Goal: Entertainment & Leisure: Consume media (video, audio)

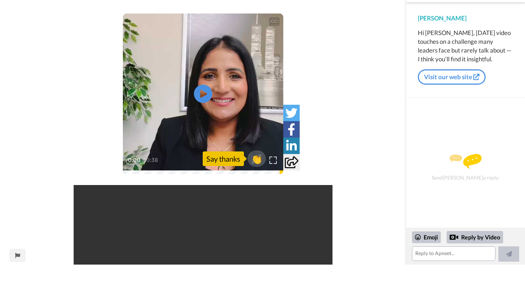
scroll to position [234, 0]
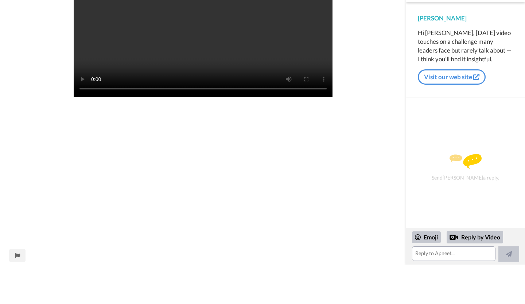
drag, startPoint x: 369, startPoint y: 46, endPoint x: 367, endPoint y: 74, distance: 27.4
click at [367, 74] on div "CC Play/Pause 0:00 / 0:38 👏 Say thanks Your browser does not support the video …" at bounding box center [203, 0] width 406 height 529
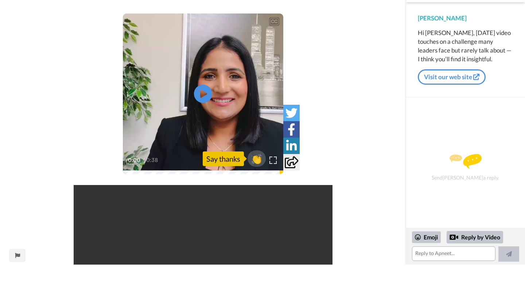
scroll to position [234, 0]
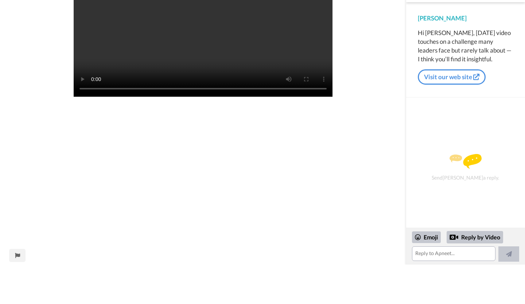
click at [234, 69] on video "Your browser does not support the video tag." at bounding box center [203, 24] width 259 height 146
drag, startPoint x: 234, startPoint y: 69, endPoint x: 234, endPoint y: 101, distance: 31.7
click at [234, 69] on video "Your browser does not support the video tag." at bounding box center [203, 24] width 259 height 146
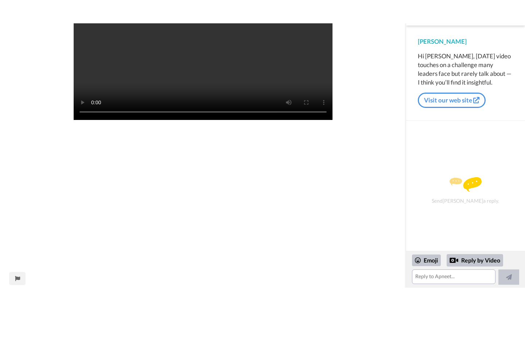
scroll to position [188, 0]
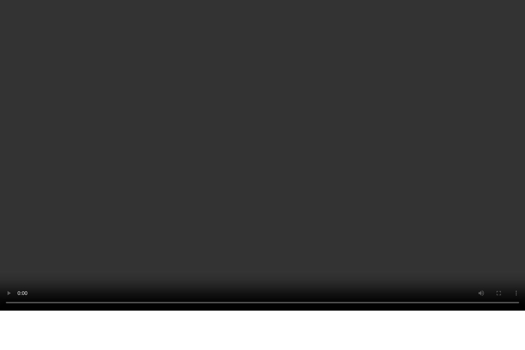
click at [234, 101] on video "Your browser does not support the video tag." at bounding box center [262, 136] width 525 height 350
click at [101, 241] on video "Your browser does not support the video tag." at bounding box center [262, 136] width 525 height 350
click at [249, 174] on video "Your browser does not support the video tag." at bounding box center [262, 136] width 525 height 350
click at [260, 174] on video "Your browser does not support the video tag." at bounding box center [262, 136] width 525 height 350
click at [462, 120] on video "Your browser does not support the video tag." at bounding box center [262, 136] width 525 height 350
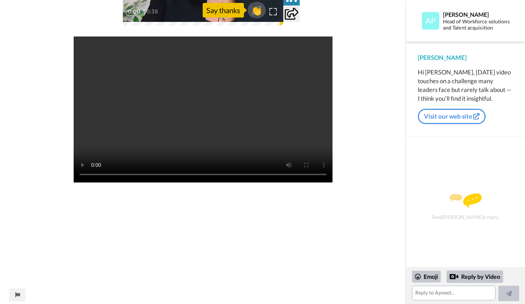
scroll to position [234, 0]
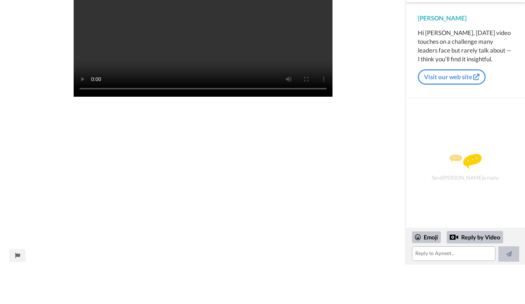
click at [408, 178] on div "Send Apneet a reply." at bounding box center [465, 162] width 119 height 130
drag, startPoint x: 408, startPoint y: 178, endPoint x: 401, endPoint y: 159, distance: 20.1
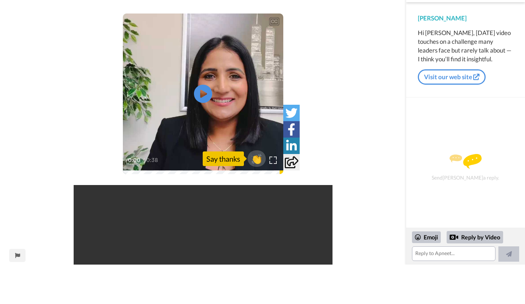
scroll to position [234, 0]
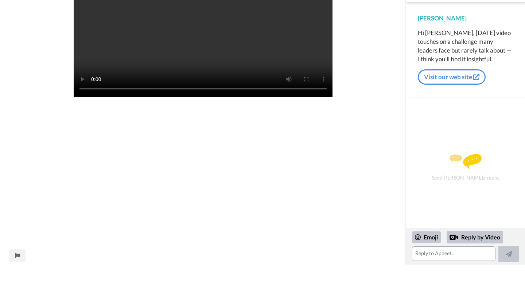
drag, startPoint x: 389, startPoint y: 166, endPoint x: 361, endPoint y: 199, distance: 43.9
click at [361, 199] on div "CC Play/Pause 0:00 / 0:38 👏 Say thanks Your browser does not support the video …" at bounding box center [203, 0] width 406 height 529
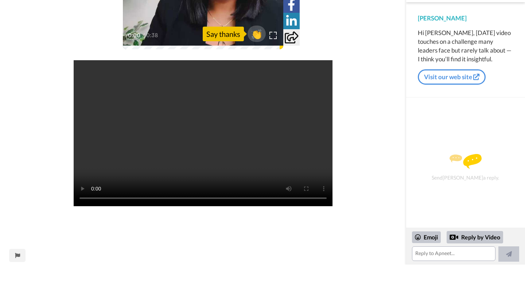
scroll to position [0, 0]
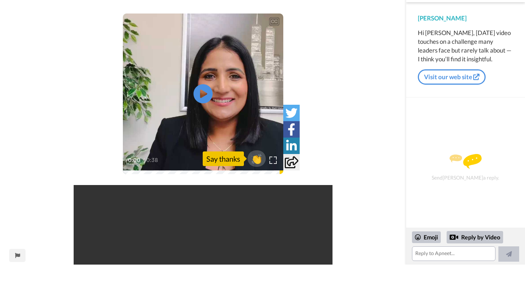
click at [204, 94] on icon "Play/Pause" at bounding box center [203, 94] width 19 height 35
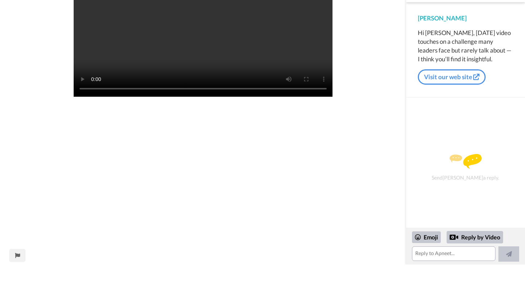
click at [342, 112] on div "CC Play/Pause 0:00 / 0:38 👏 Say thanks Your browser does not support the video …" at bounding box center [203, 0] width 406 height 529
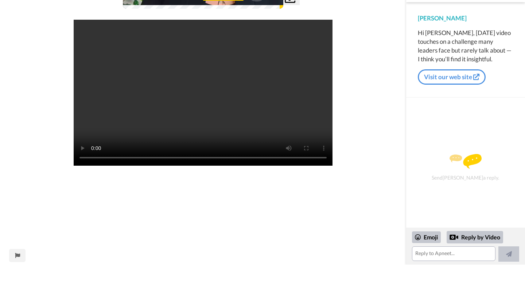
scroll to position [234, 0]
